Goal: Navigation & Orientation: Find specific page/section

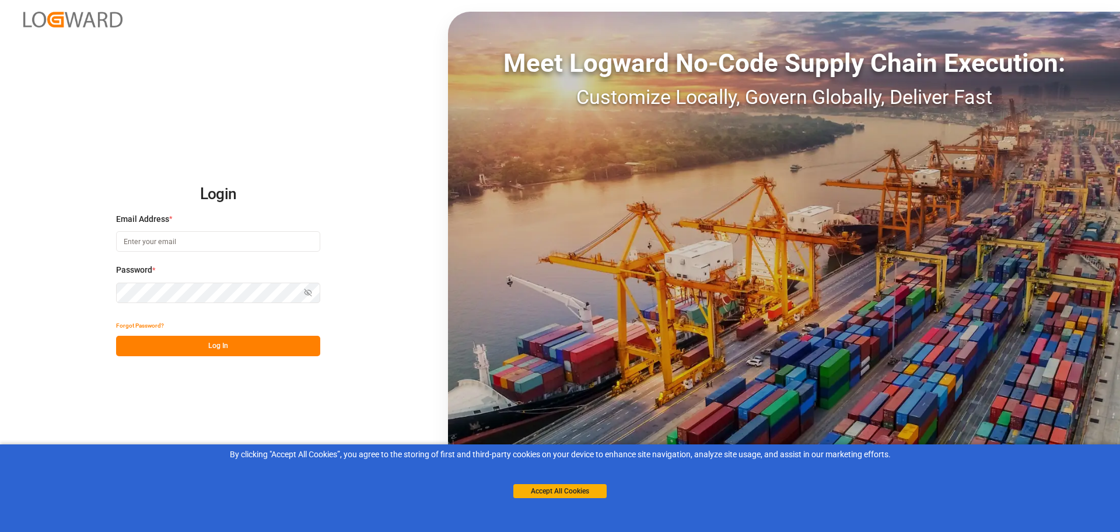
type input "[PERSON_NAME][EMAIL_ADDRESS][PERSON_NAME][DOMAIN_NAME]"
click at [214, 345] on button "Log In" at bounding box center [218, 346] width 204 height 20
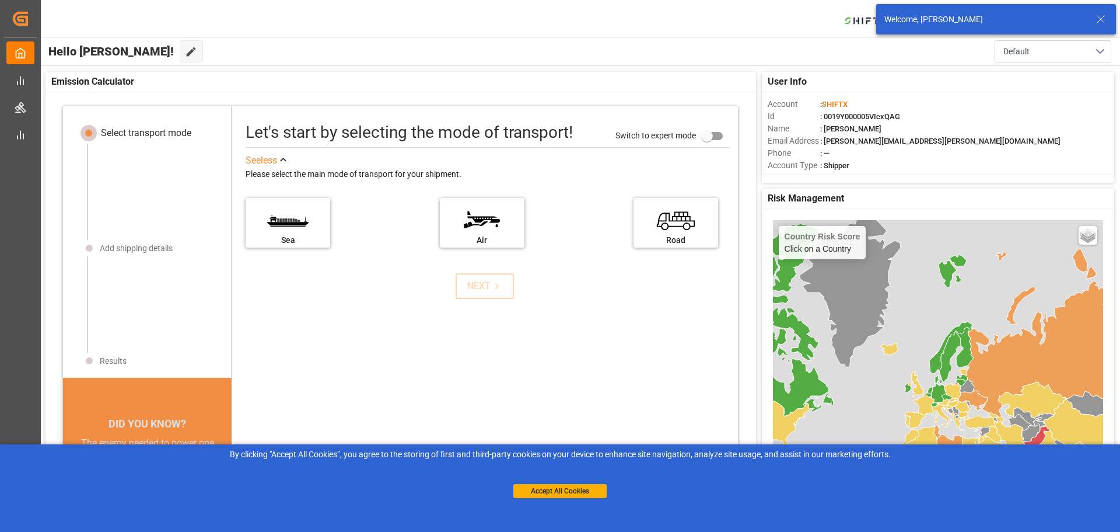
click at [1097, 19] on icon at bounding box center [1101, 19] width 14 height 14
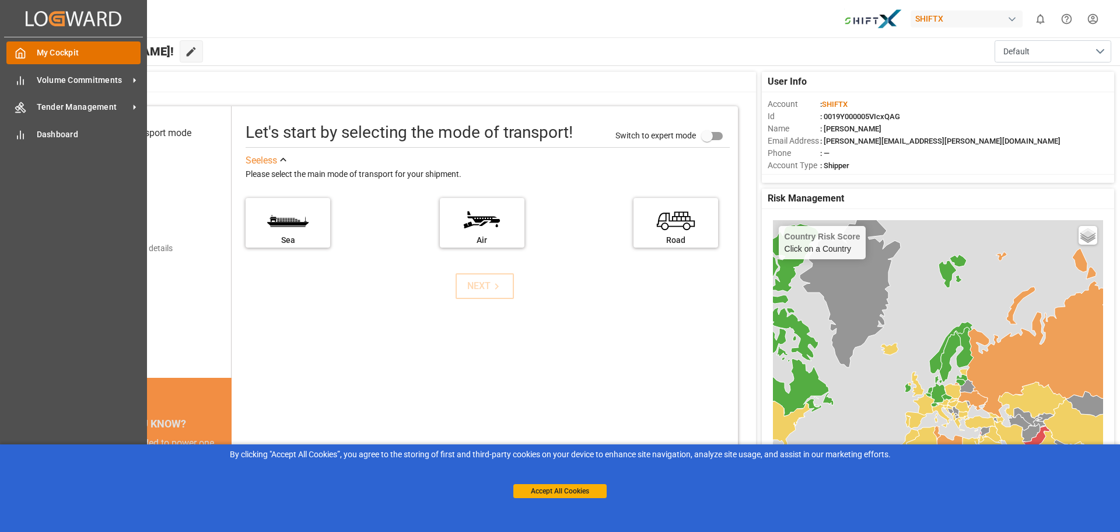
click at [71, 52] on span "My Cockpit" at bounding box center [89, 53] width 104 height 12
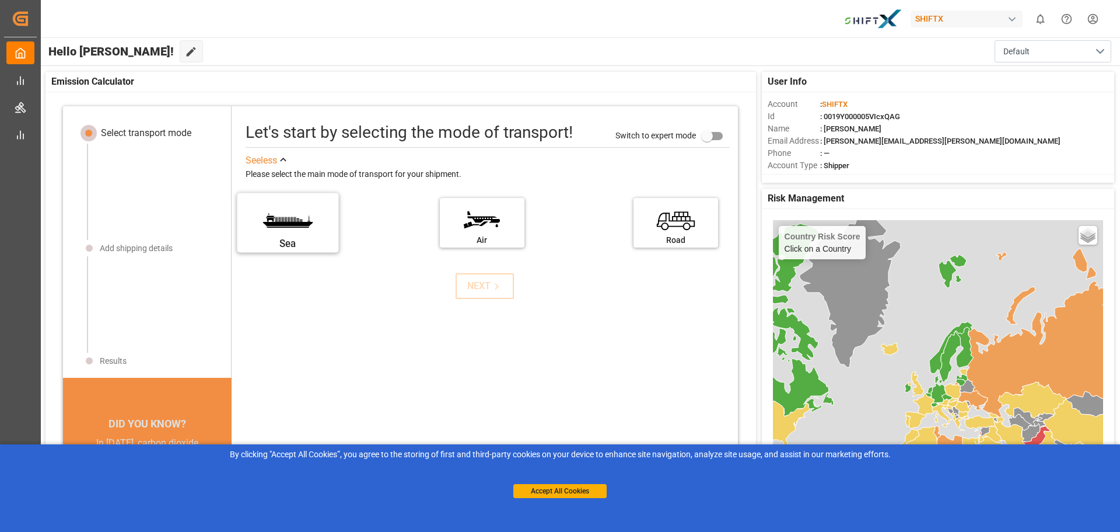
click at [282, 222] on label "Sea" at bounding box center [288, 218] width 88 height 49
click at [0, 0] on input "Sea" at bounding box center [0, 0] width 0 height 0
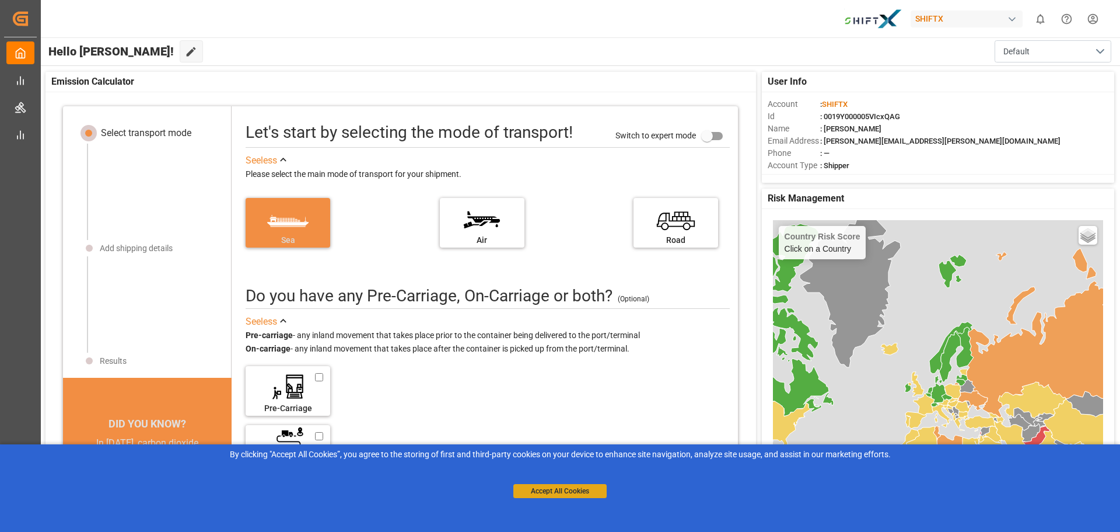
click at [582, 488] on button "Accept All Cookies" at bounding box center [559, 491] width 93 height 14
